Goal: Information Seeking & Learning: Learn about a topic

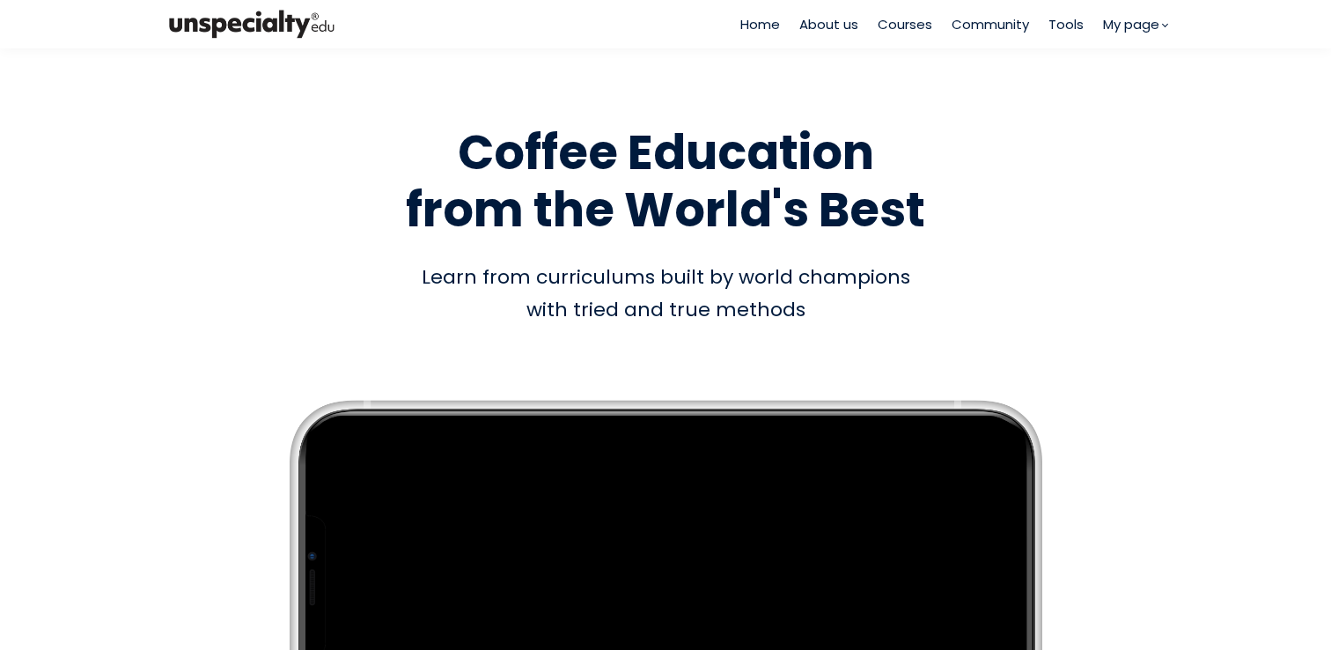
click at [898, 24] on span "Courses" at bounding box center [905, 24] width 55 height 20
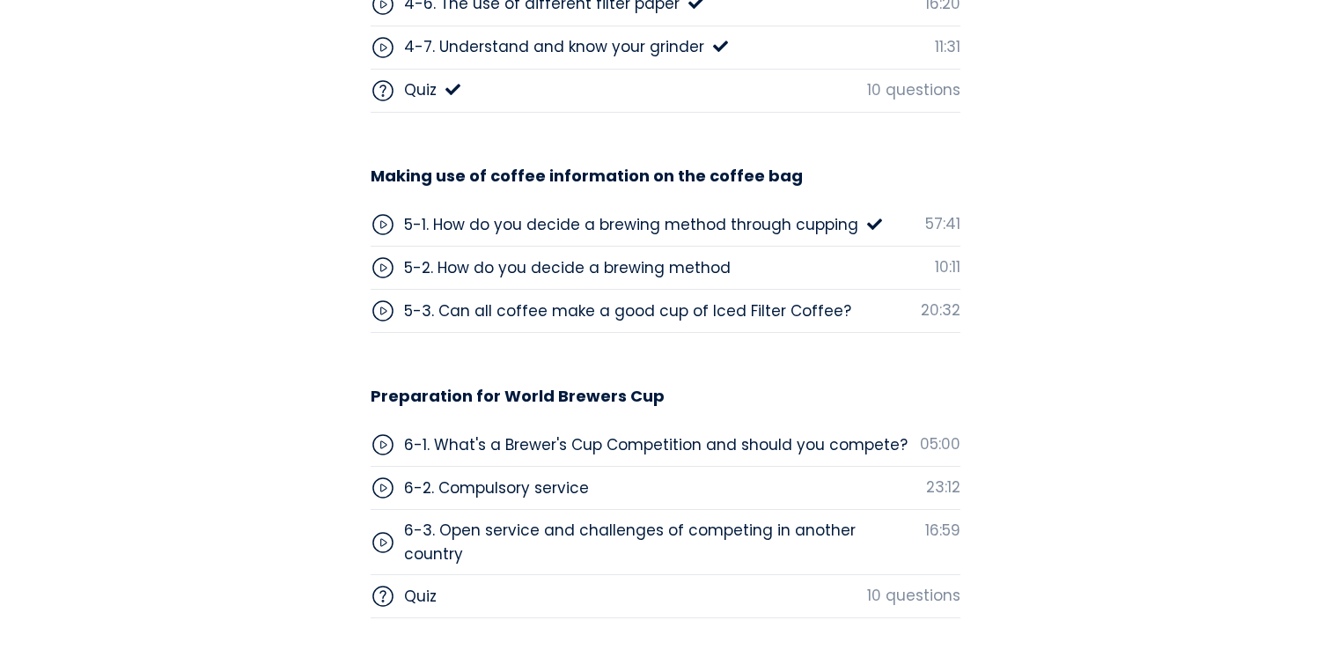
scroll to position [5834, 0]
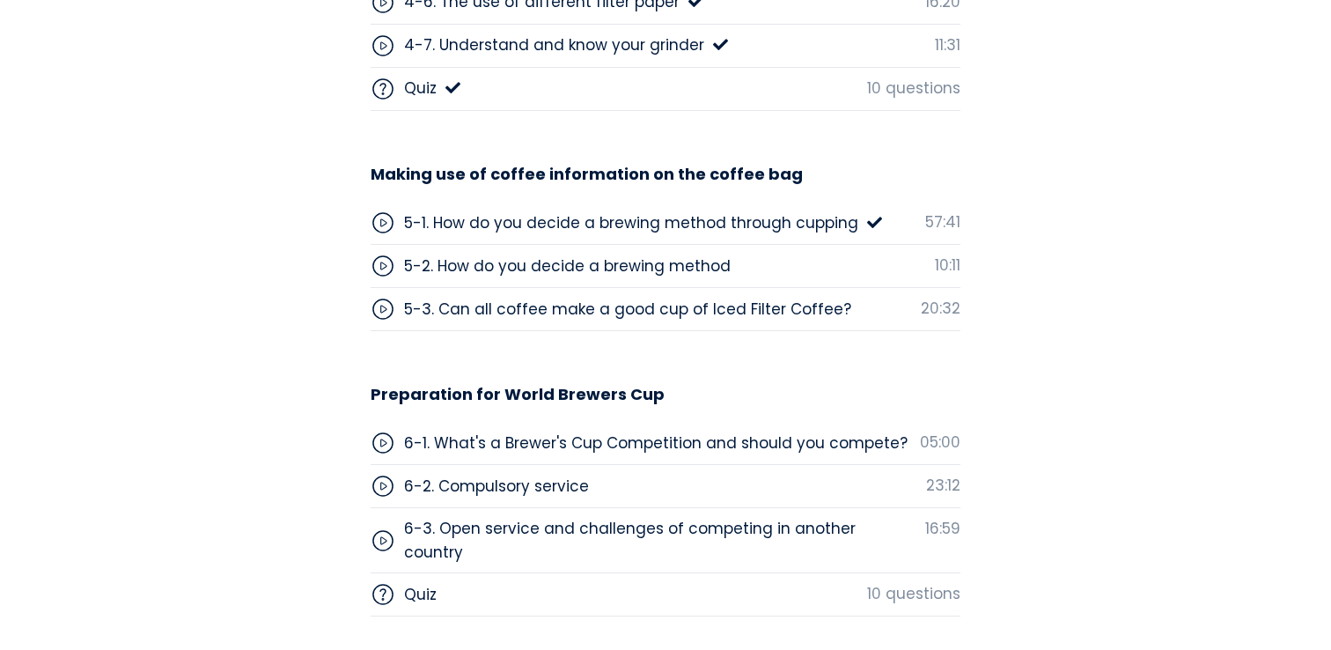
click at [750, 217] on div "5-1. How do you decide a brewing method through cupping" at bounding box center [631, 222] width 454 height 23
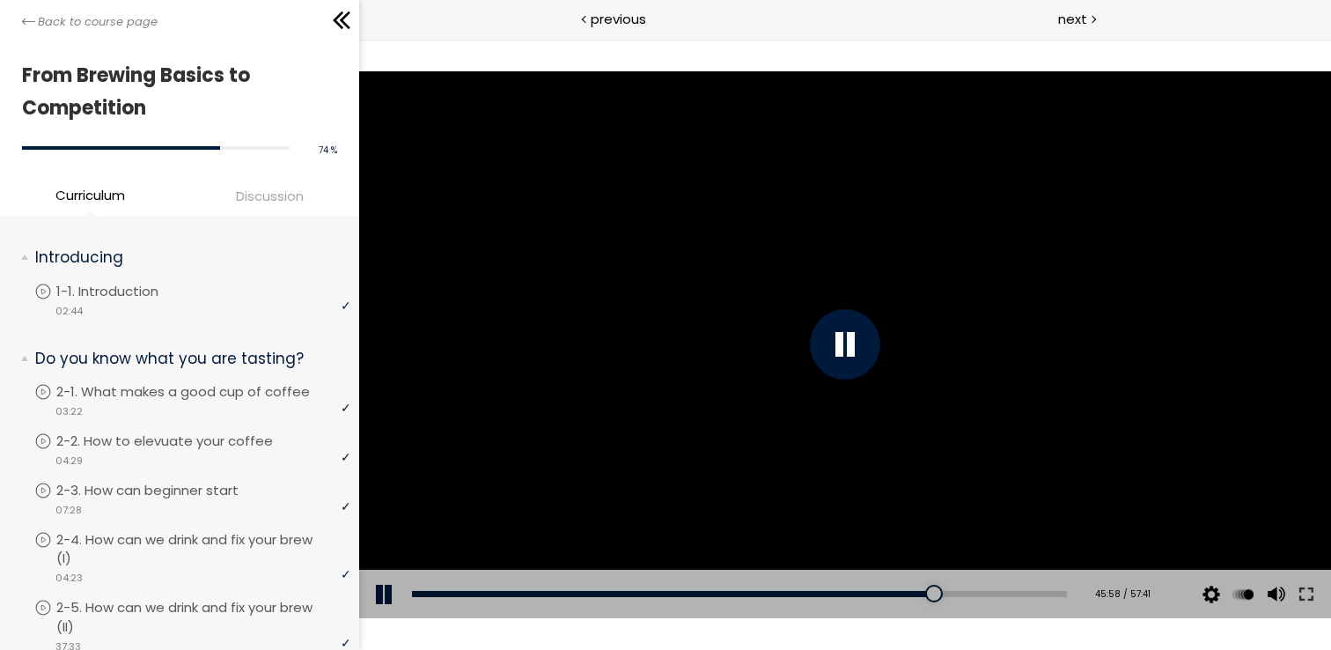
click at [779, 298] on div at bounding box center [845, 344] width 972 height 547
click at [654, 378] on div at bounding box center [845, 344] width 972 height 547
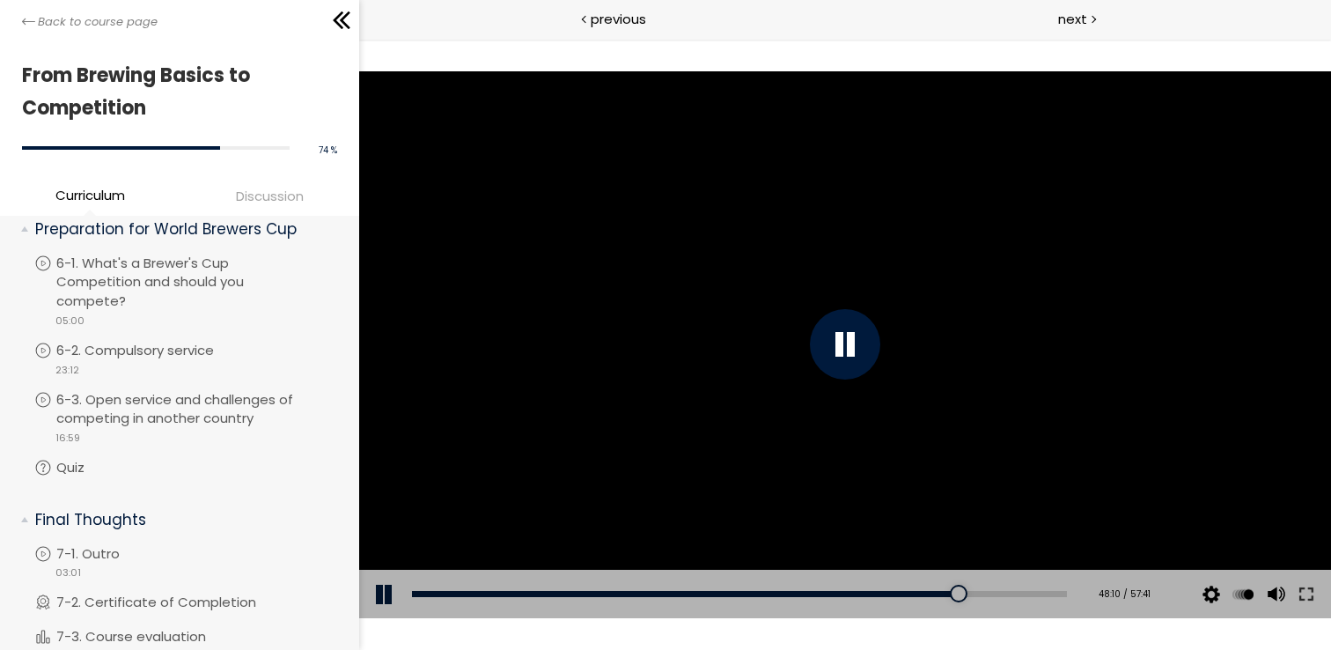
scroll to position [2038, 0]
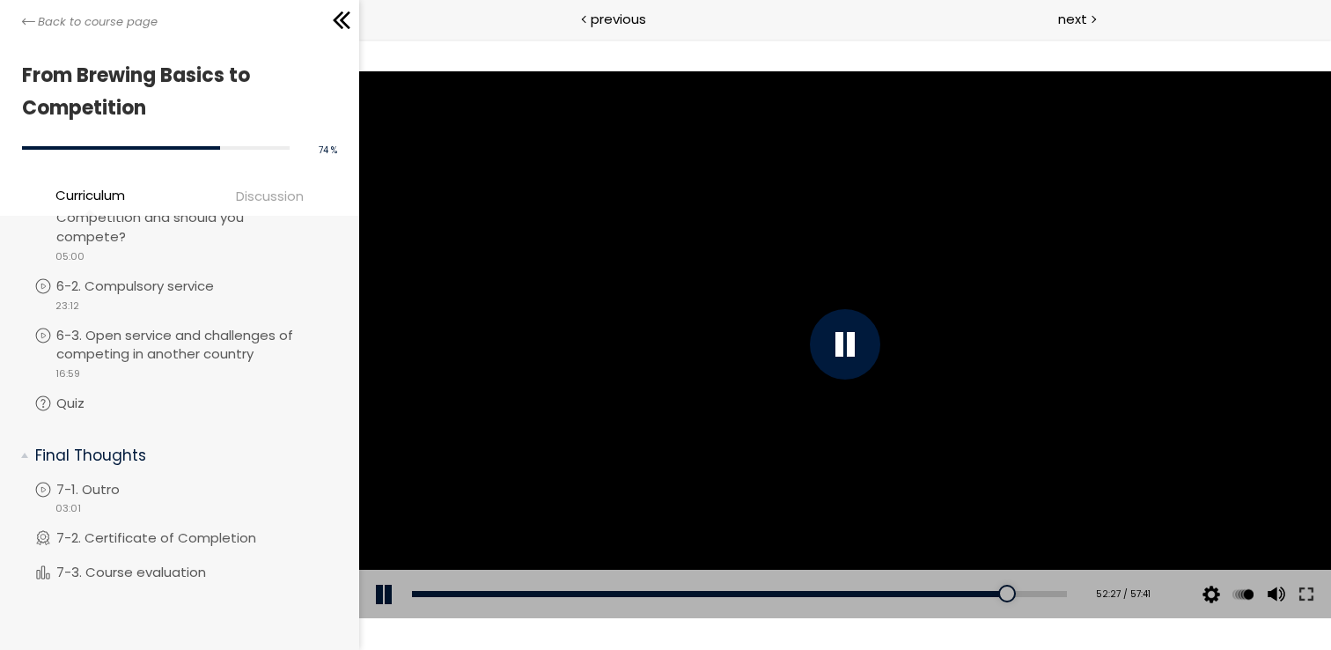
click at [508, 350] on div at bounding box center [845, 344] width 972 height 547
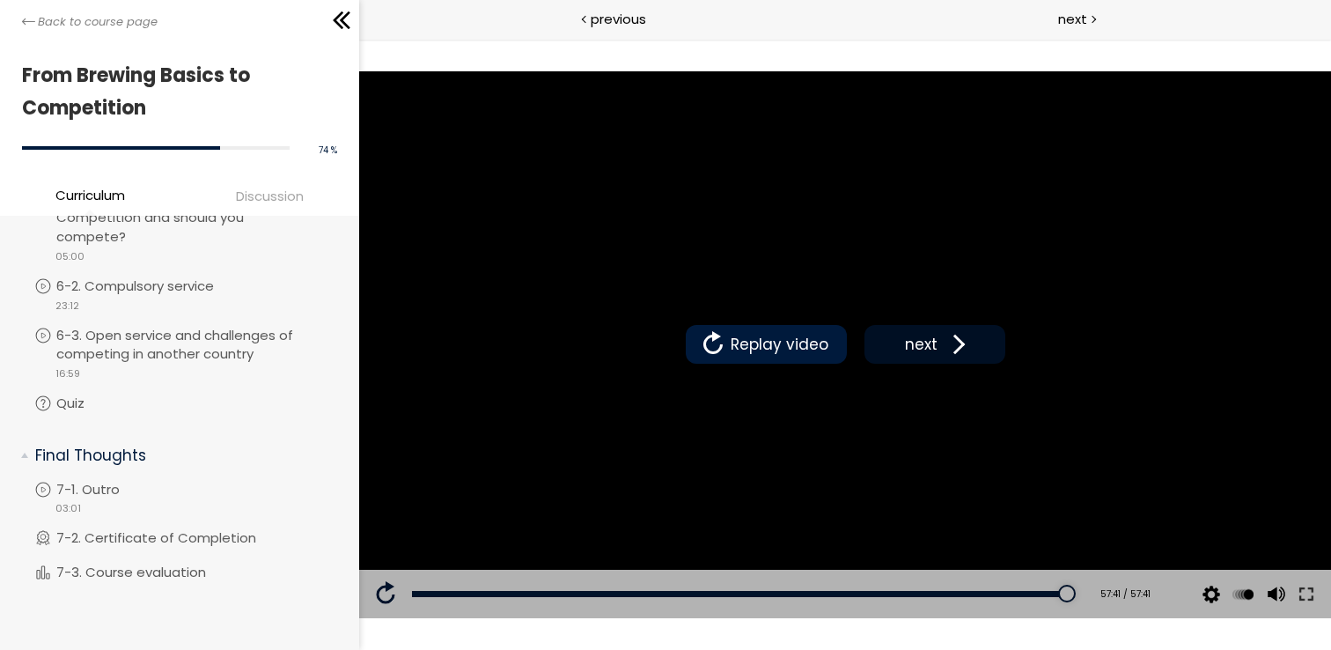
click at [909, 349] on span "next" at bounding box center [921, 344] width 41 height 23
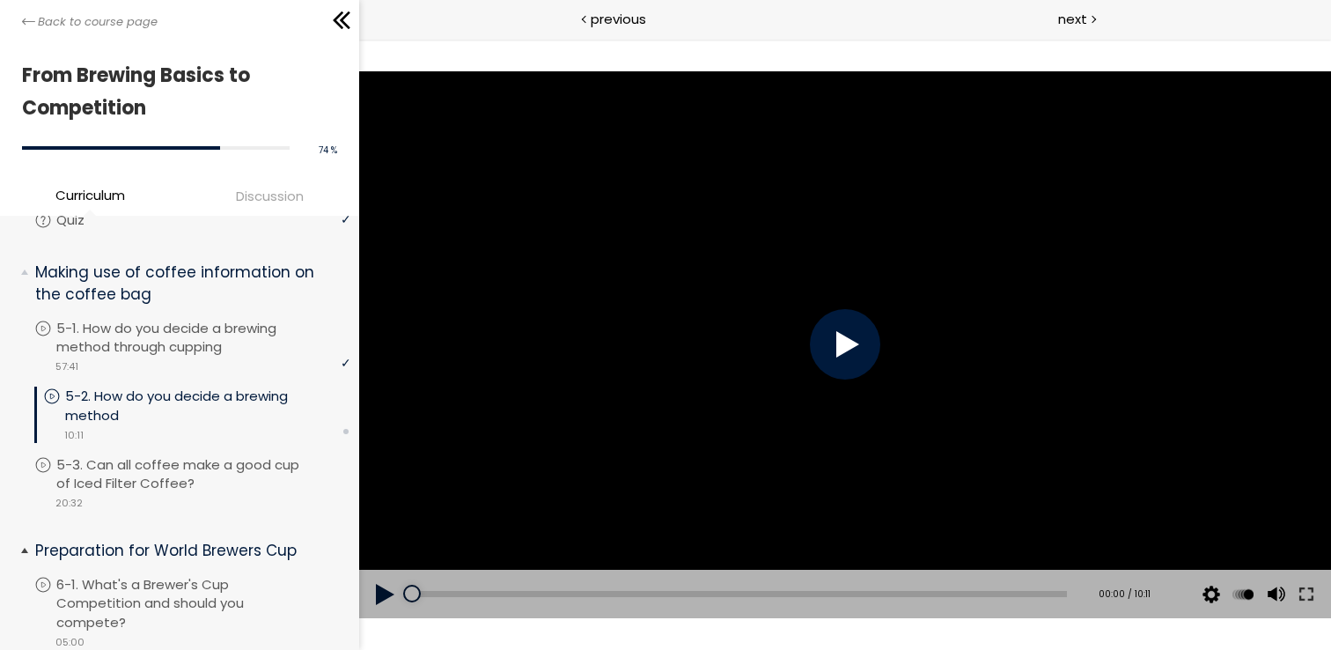
scroll to position [1631, 0]
click at [805, 321] on div at bounding box center [845, 344] width 972 height 547
click at [804, 321] on div at bounding box center [845, 344] width 972 height 547
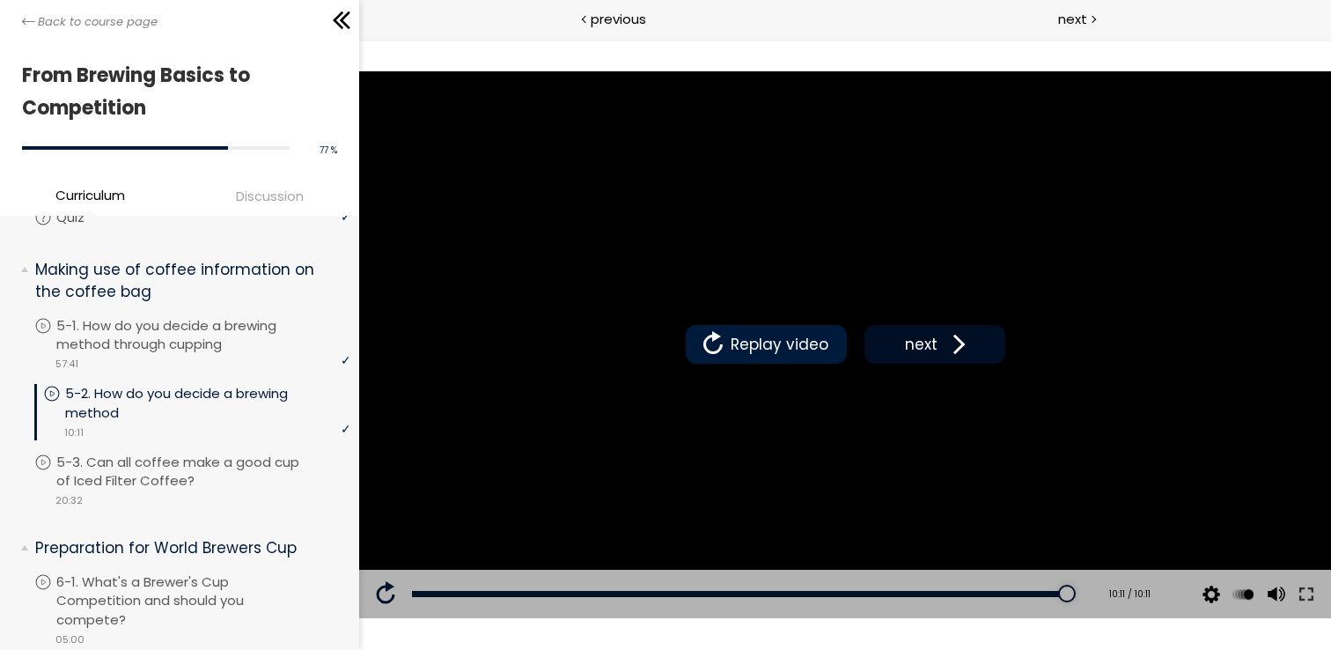
click at [937, 337] on span "next" at bounding box center [921, 344] width 41 height 23
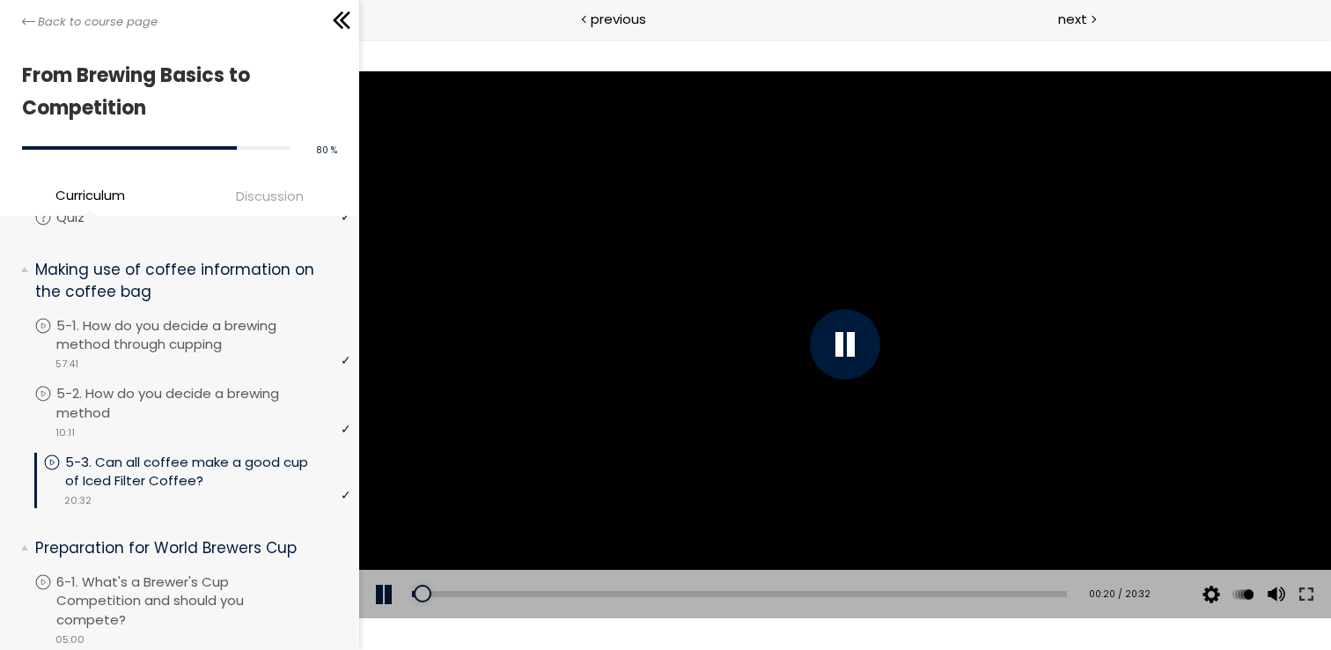
click at [990, 306] on div at bounding box center [845, 344] width 972 height 547
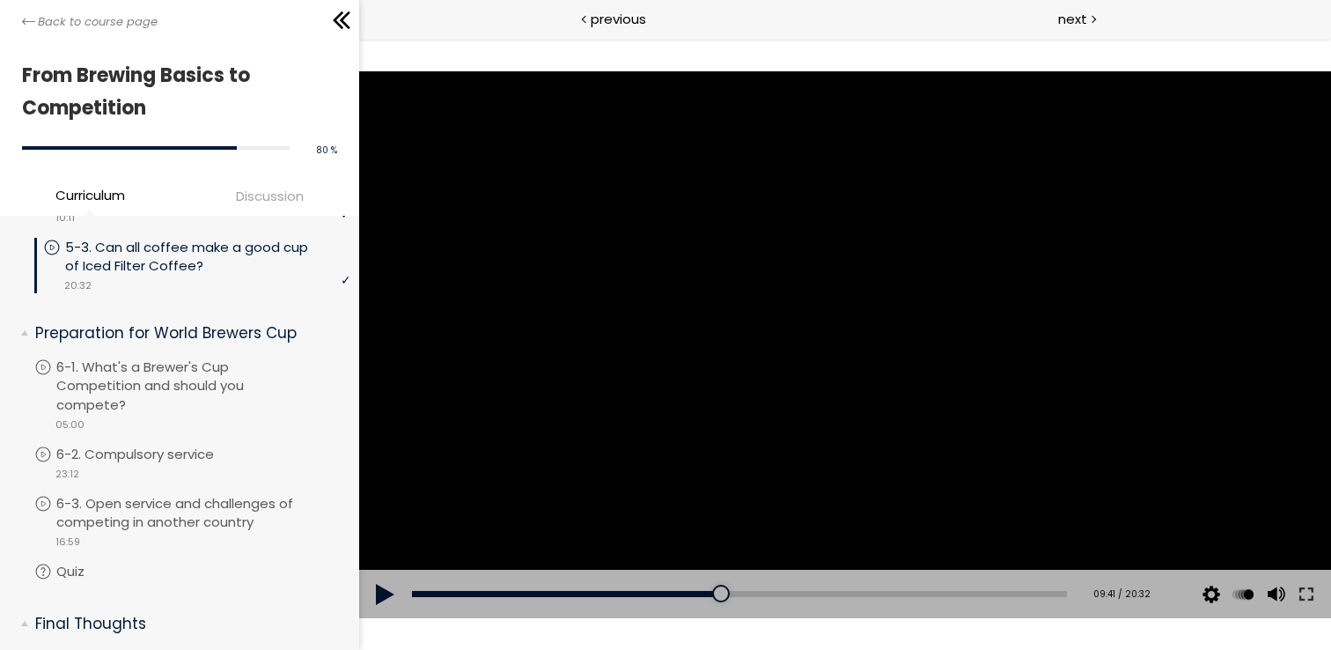
scroll to position [1843, 0]
click at [905, 189] on div at bounding box center [845, 344] width 972 height 547
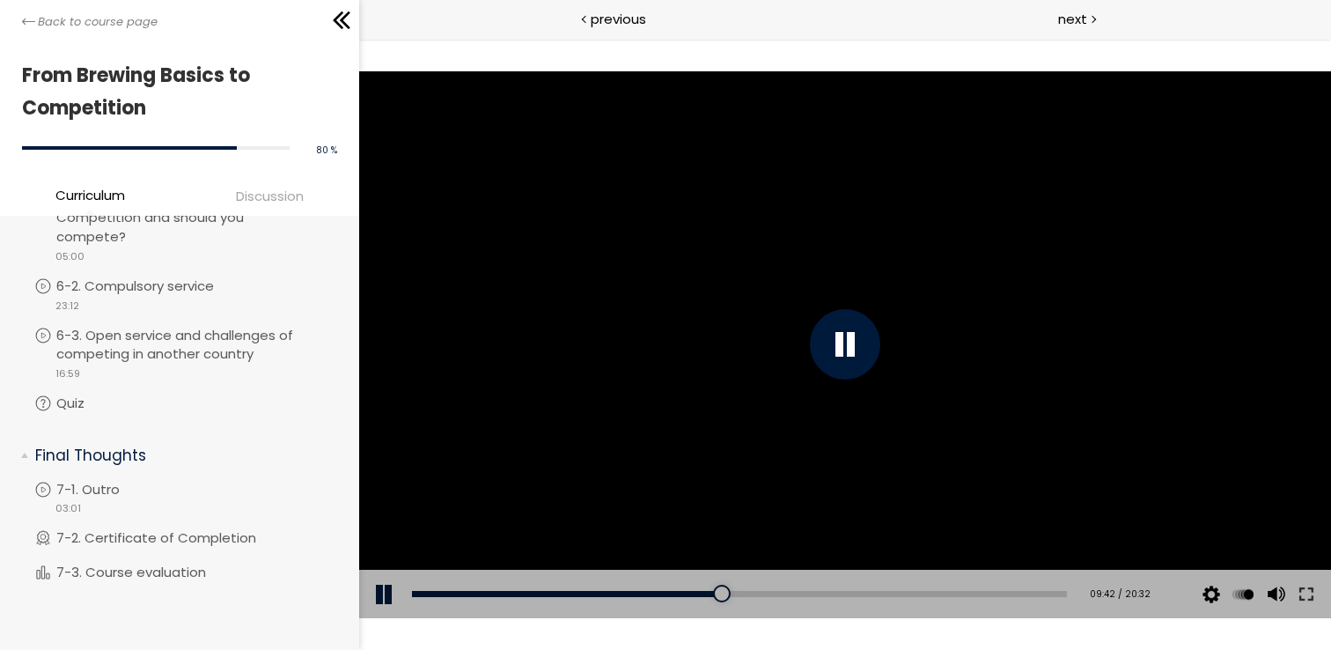
scroll to position [2038, 0]
click at [582, 325] on div at bounding box center [845, 344] width 972 height 547
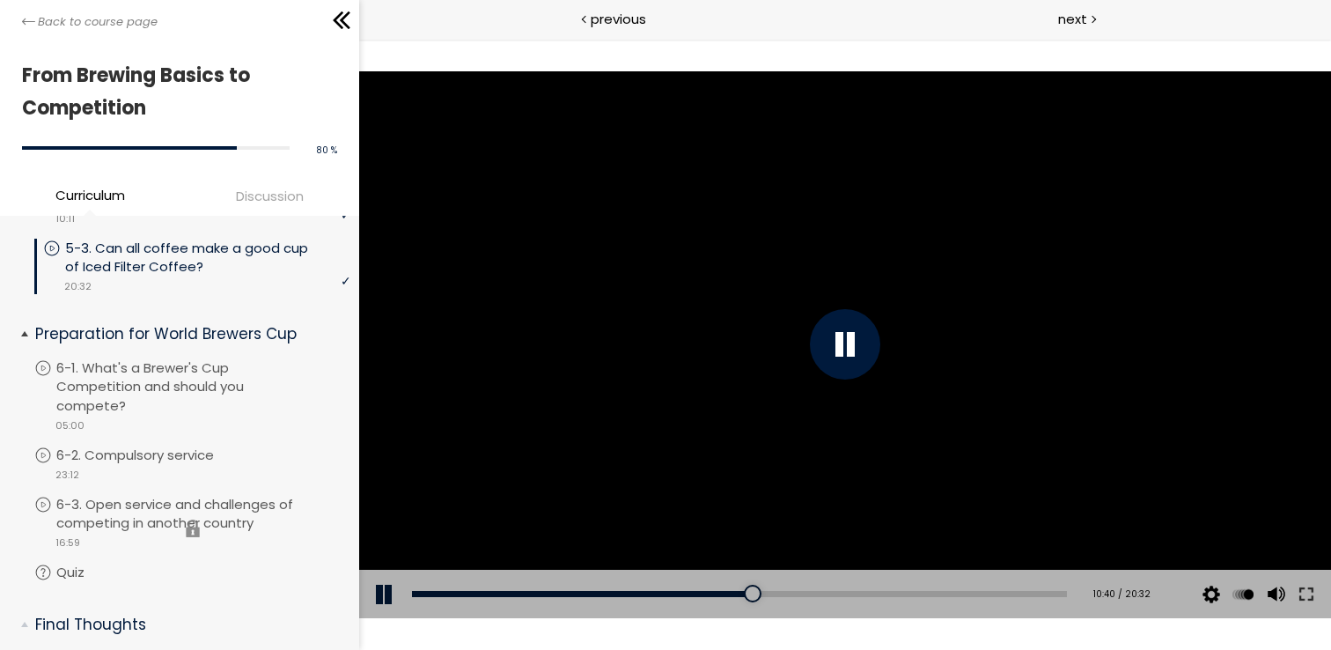
scroll to position [1838, 0]
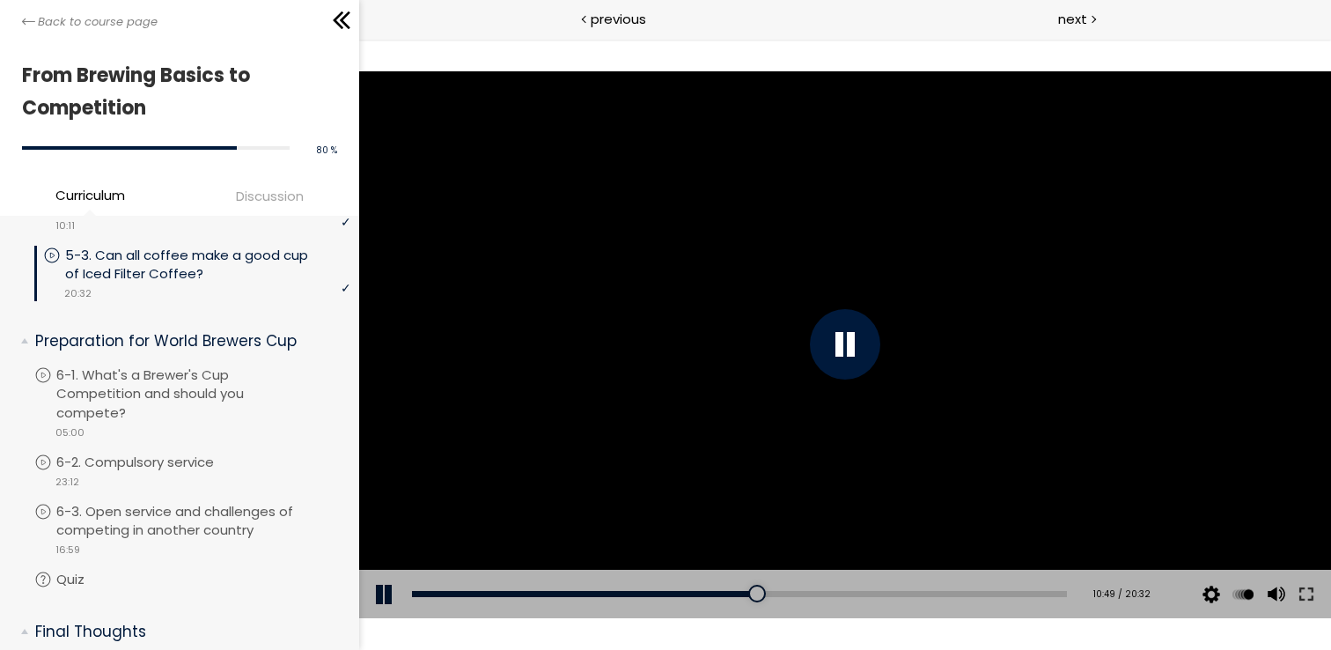
click at [525, 320] on div at bounding box center [845, 344] width 972 height 547
click at [725, 341] on div at bounding box center [845, 344] width 972 height 547
click at [638, 312] on div at bounding box center [845, 344] width 972 height 547
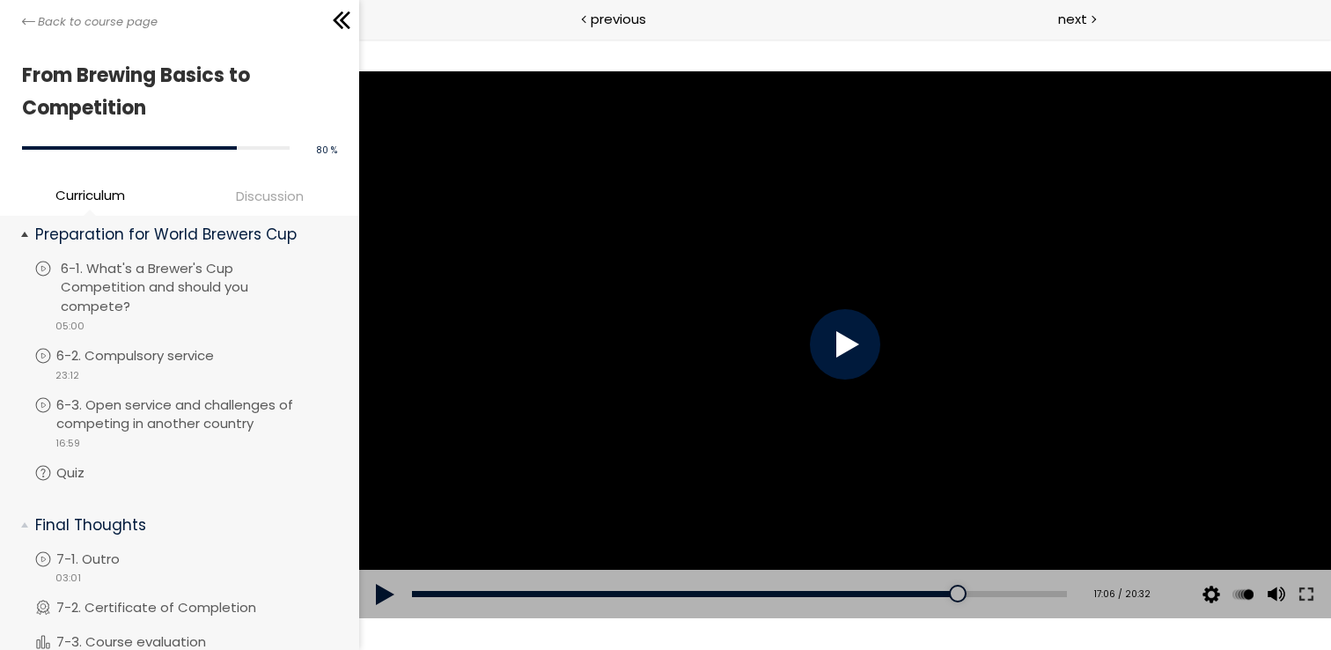
scroll to position [1923, 0]
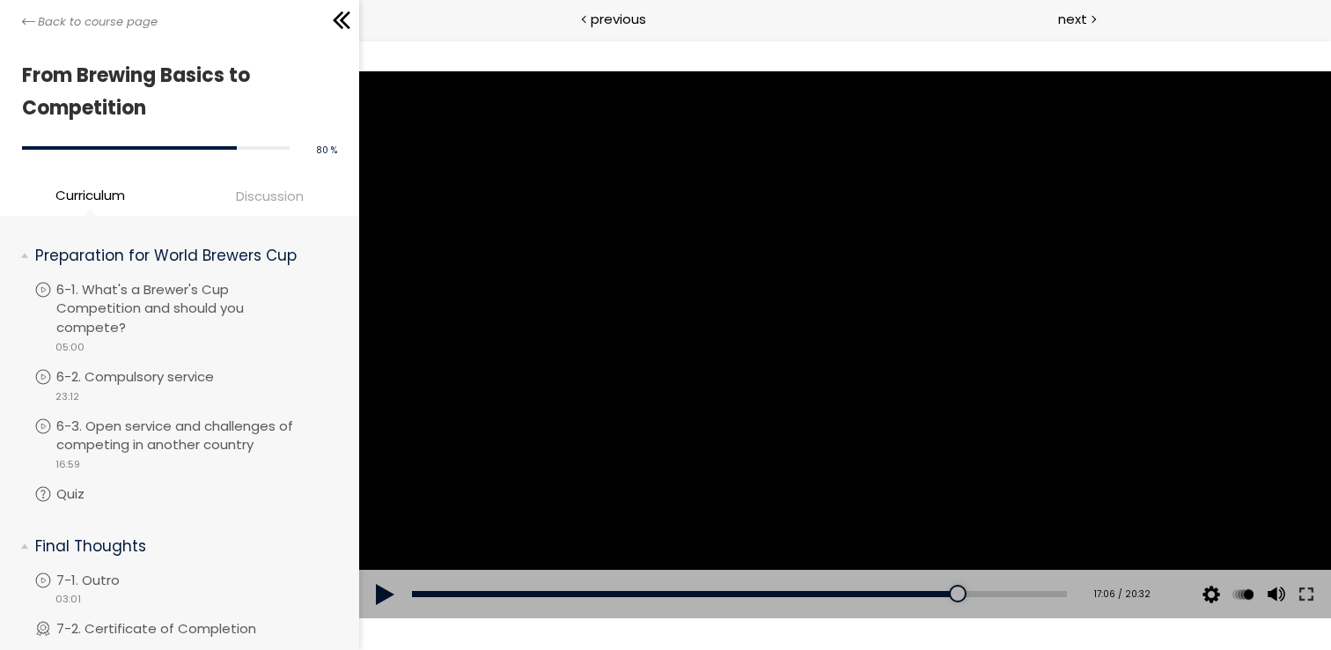
click at [678, 282] on div at bounding box center [845, 344] width 972 height 547
click at [827, 315] on div at bounding box center [845, 344] width 70 height 70
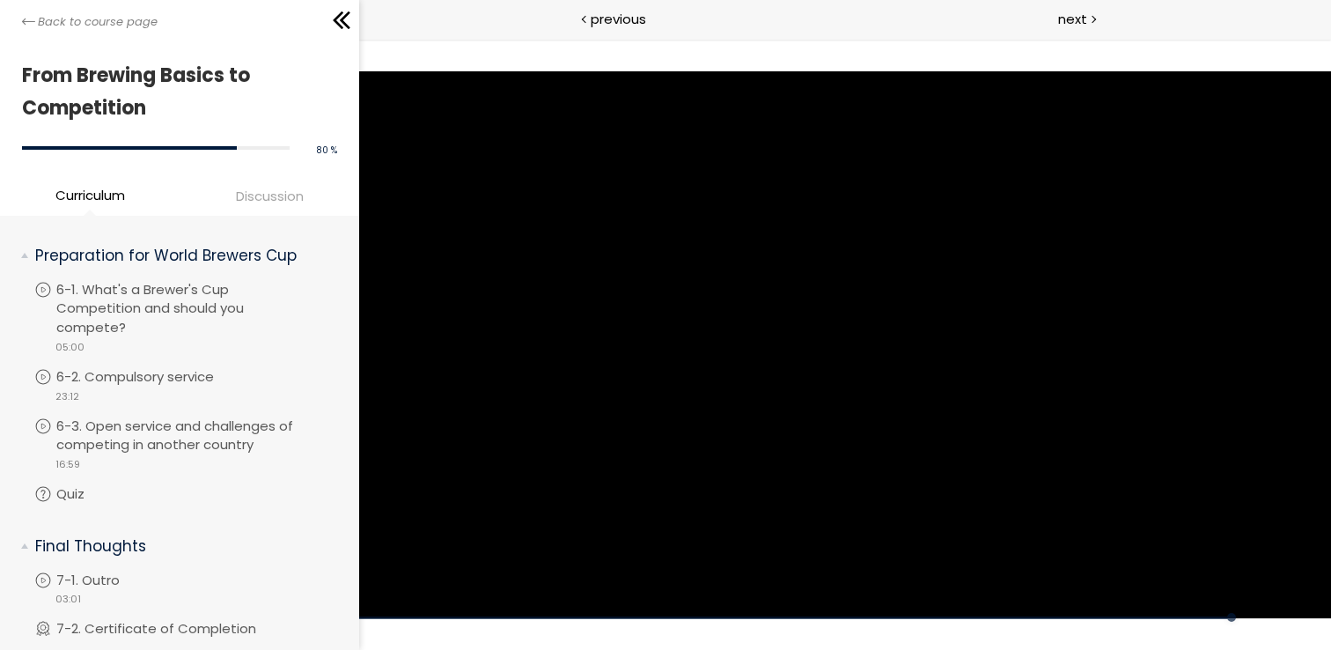
click at [827, 315] on div at bounding box center [845, 344] width 972 height 547
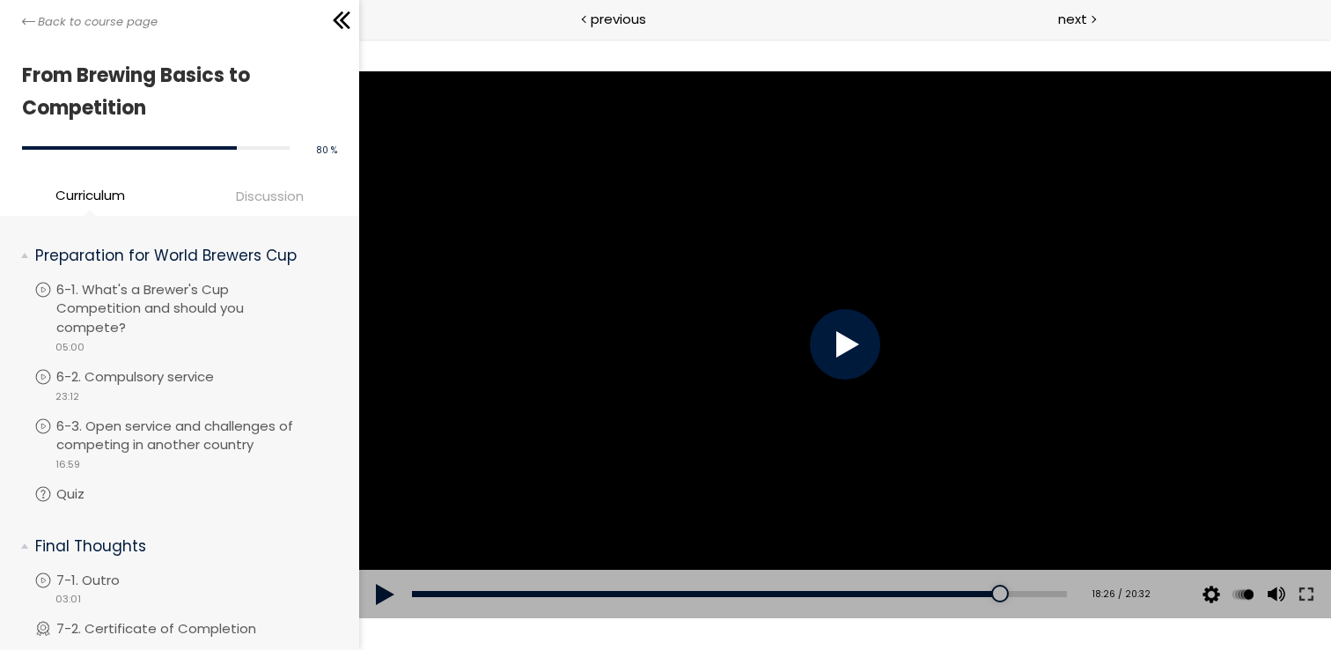
click at [827, 315] on div at bounding box center [845, 344] width 70 height 70
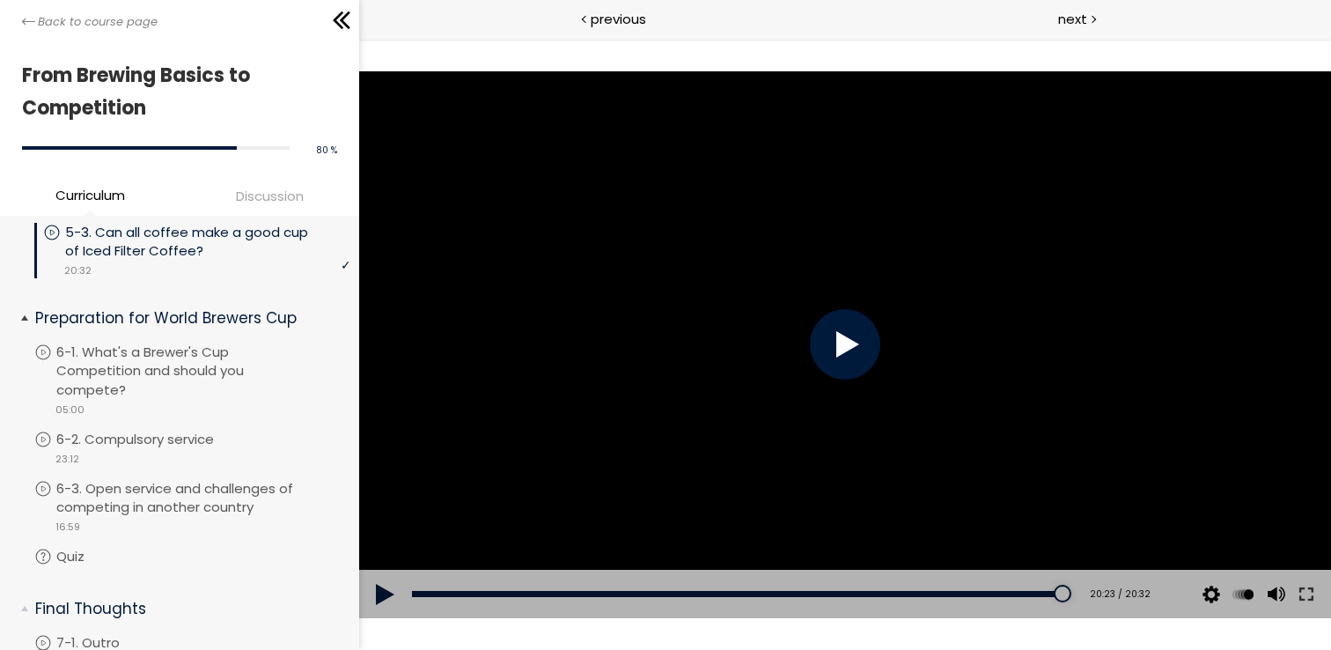
scroll to position [1848, 0]
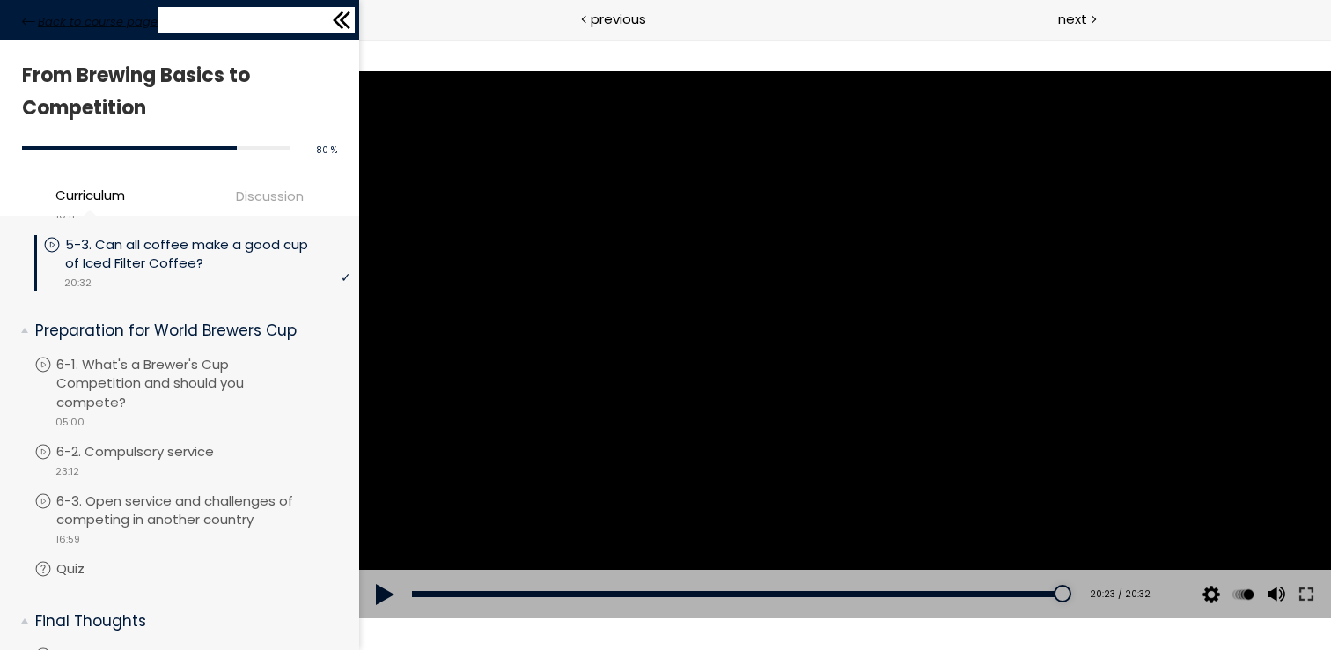
click at [89, 23] on span "Back to course page" at bounding box center [98, 22] width 120 height 18
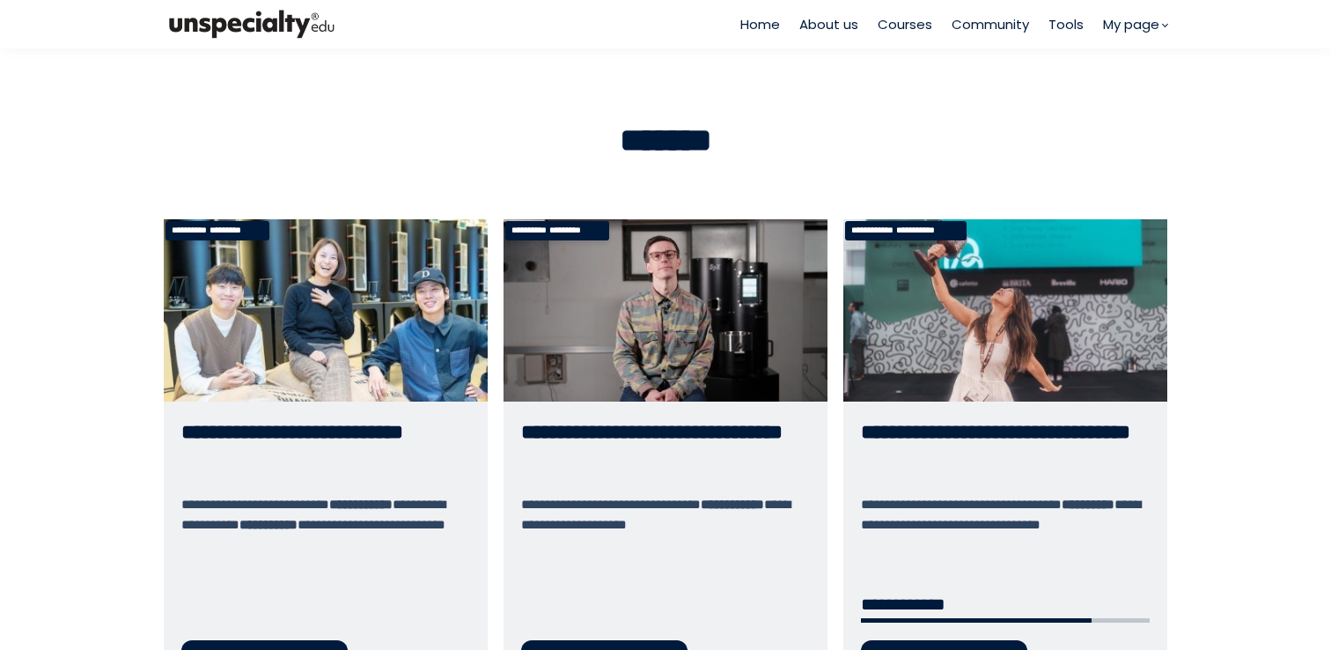
click at [756, 30] on span "Home" at bounding box center [761, 24] width 40 height 20
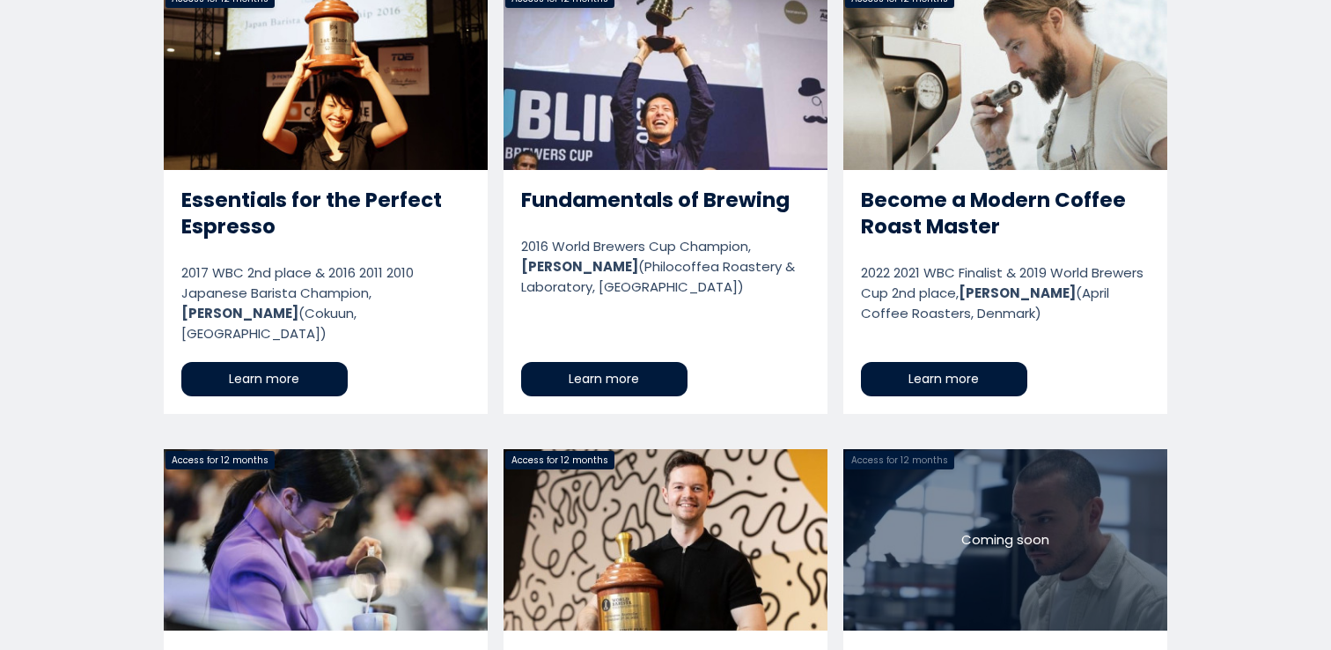
scroll to position [1404, 0]
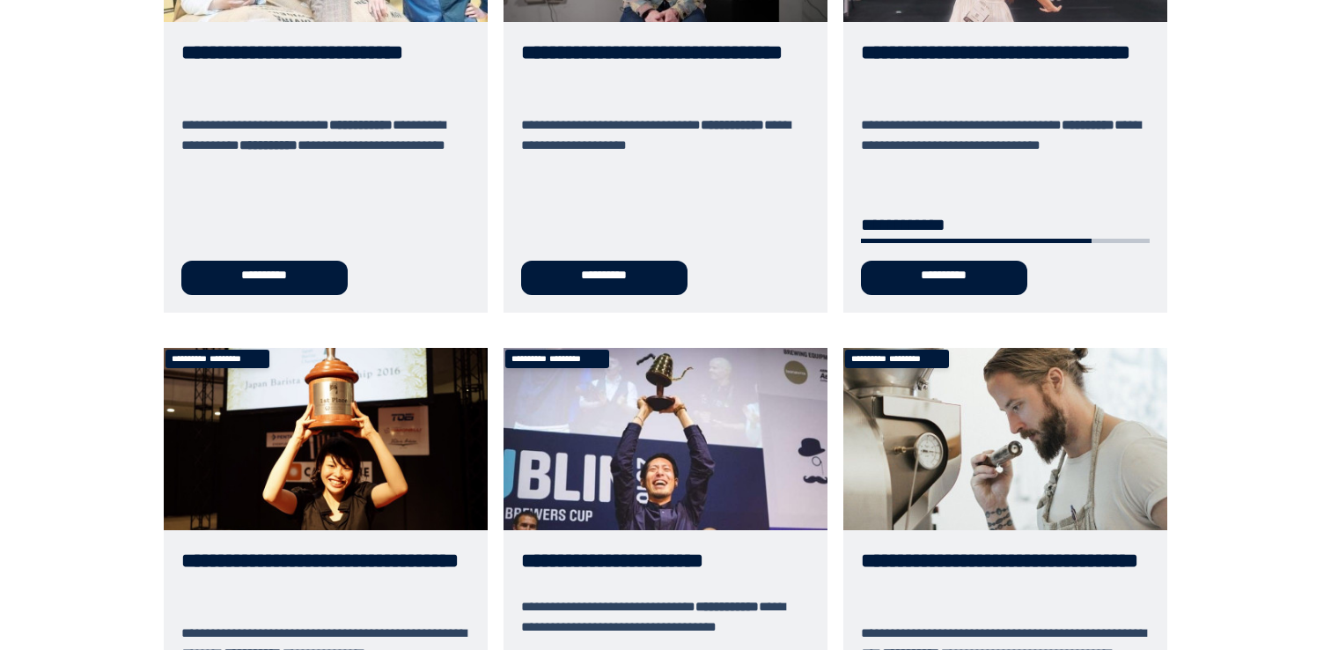
scroll to position [398, 0]
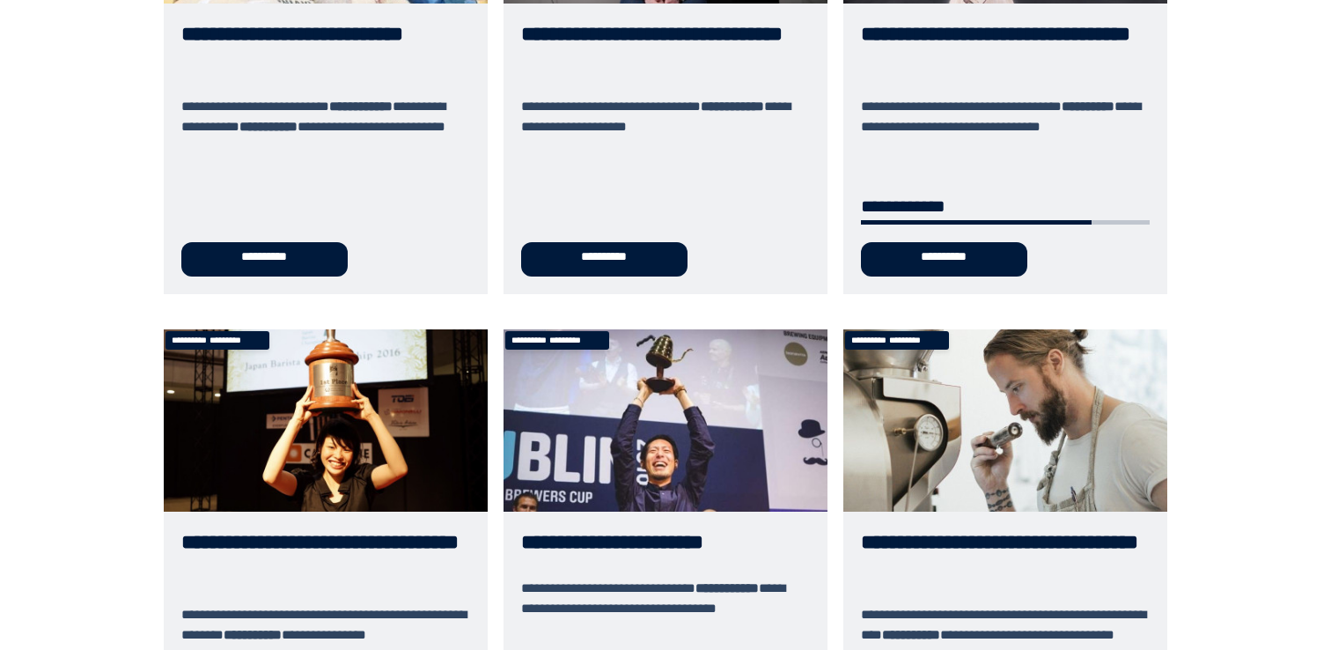
click at [1077, 419] on link "**********" at bounding box center [1006, 531] width 324 height 405
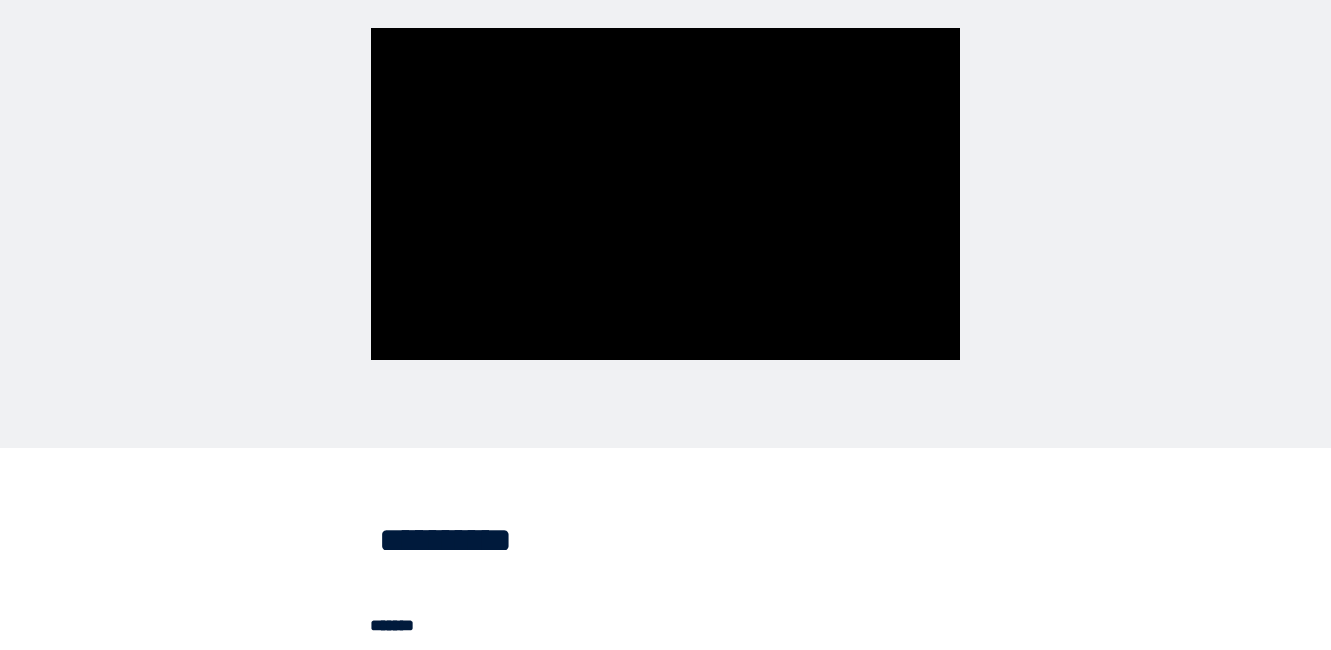
scroll to position [4086, 0]
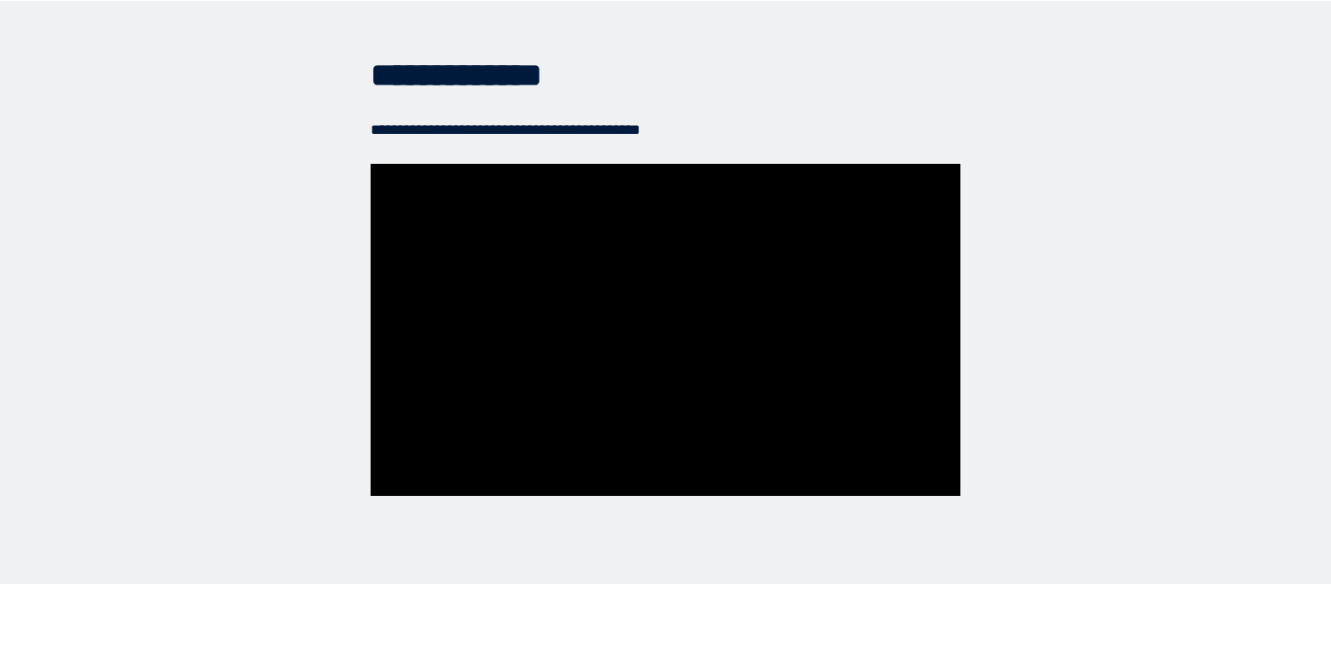
click at [216, 359] on section "**********" at bounding box center [665, 293] width 1331 height 584
